Goal: Find specific page/section: Find specific page/section

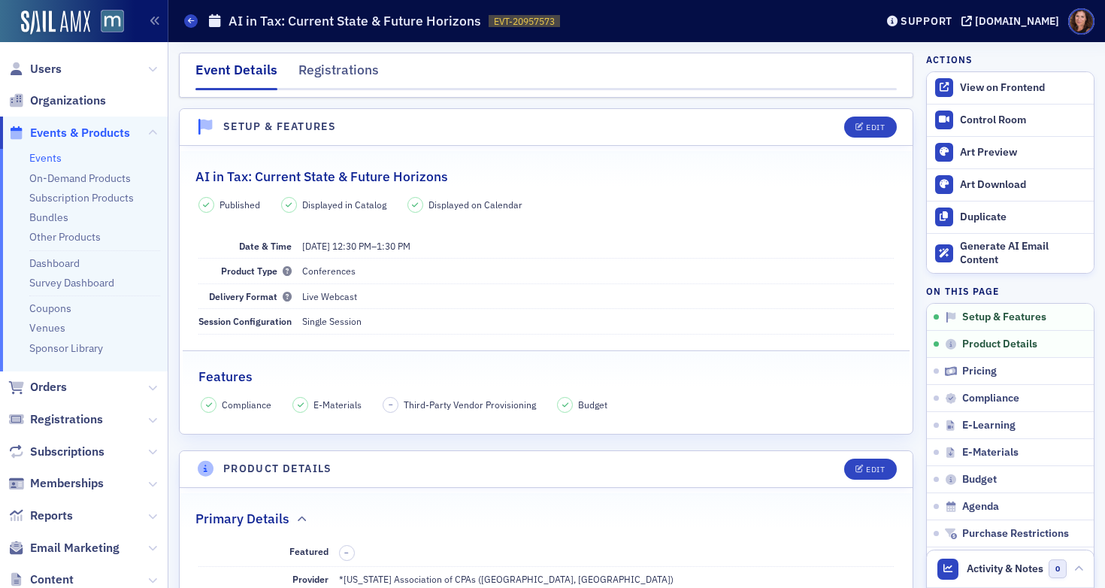
scroll to position [363, 0]
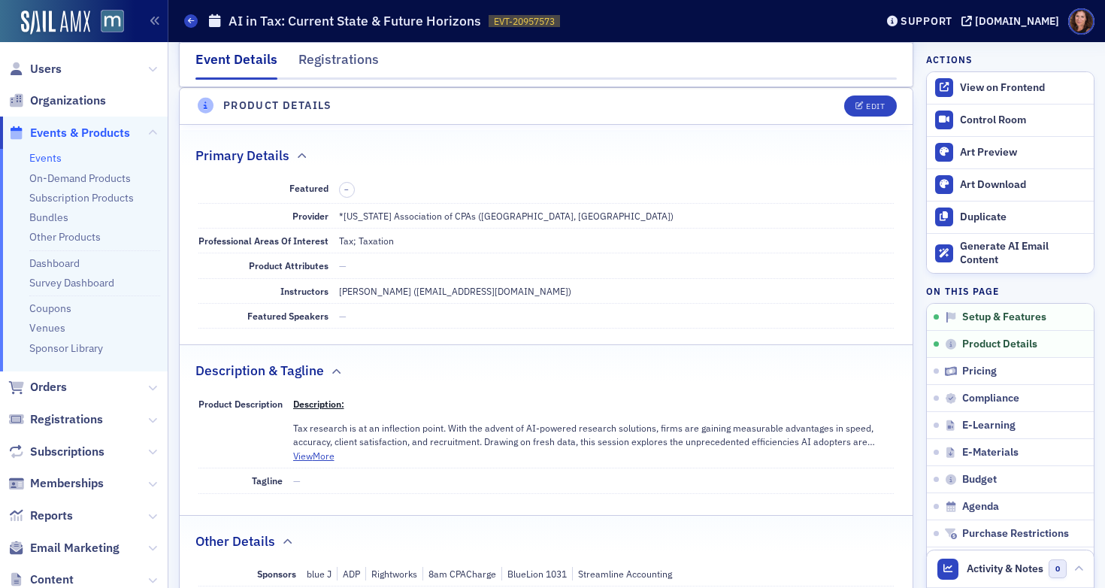
click at [49, 157] on link "Events" at bounding box center [45, 158] width 32 height 14
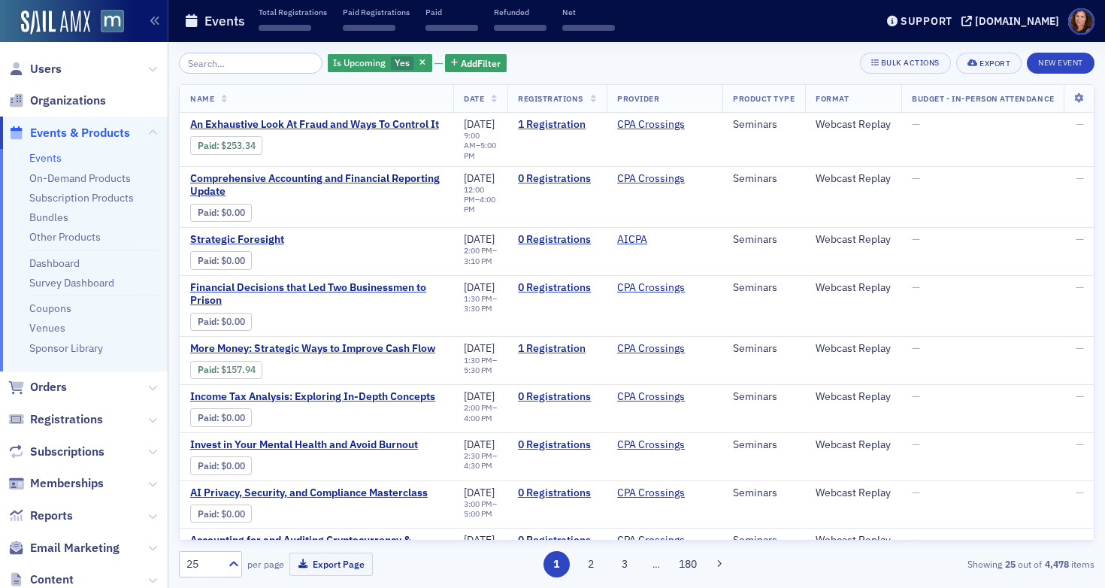
click at [241, 64] on input "search" at bounding box center [251, 63] width 144 height 21
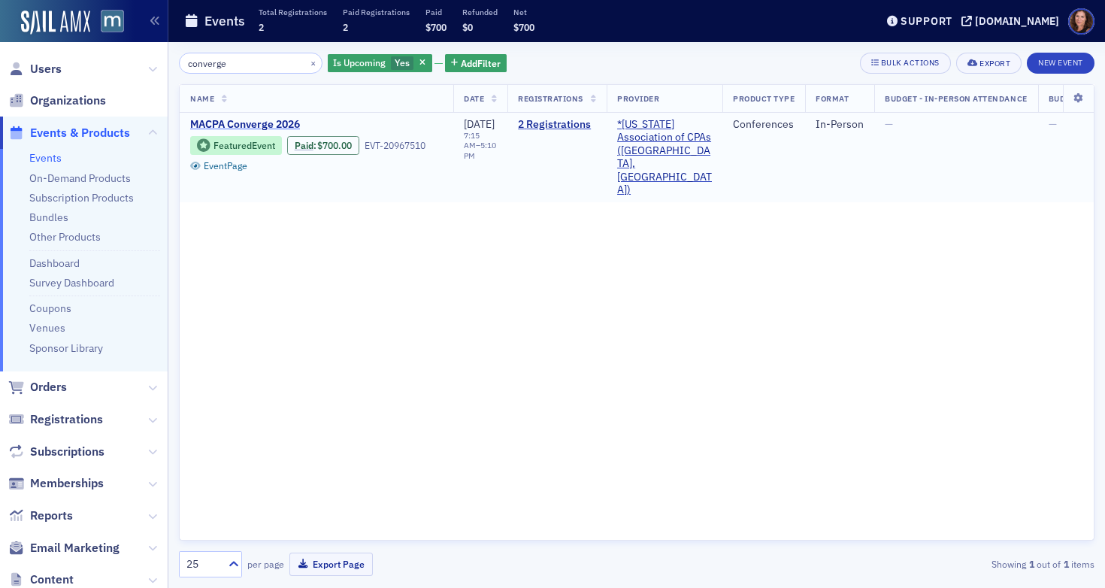
type input "converge"
click at [263, 118] on span "MACPA Converge 2026" at bounding box center [316, 125] width 252 height 14
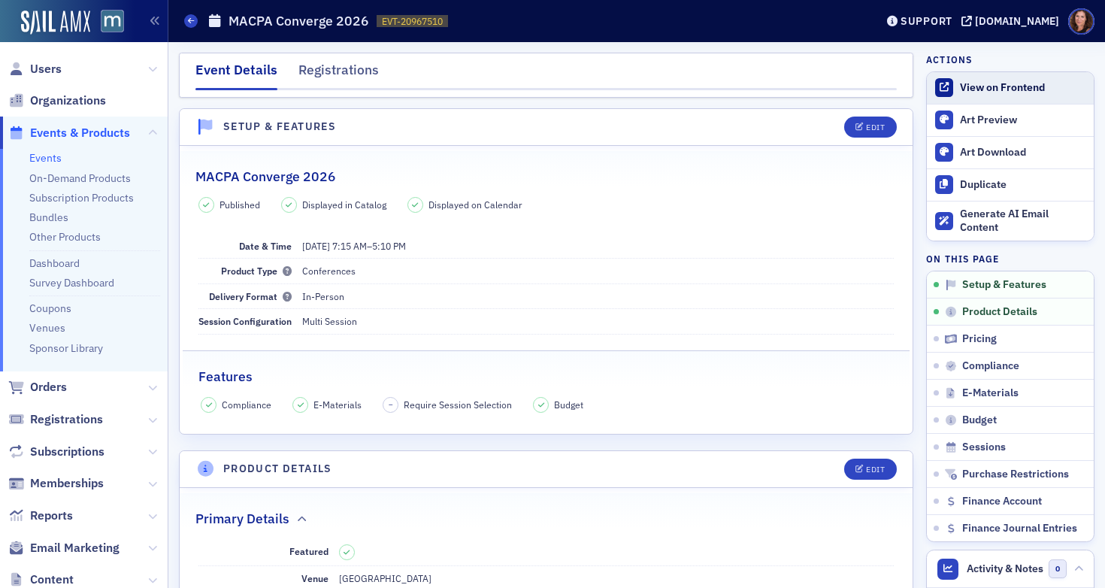
click at [969, 86] on div "View on Frontend" at bounding box center [1022, 88] width 126 height 14
click at [983, 89] on div "View on Frontend" at bounding box center [1022, 88] width 126 height 14
